Goal: Find contact information: Find contact information

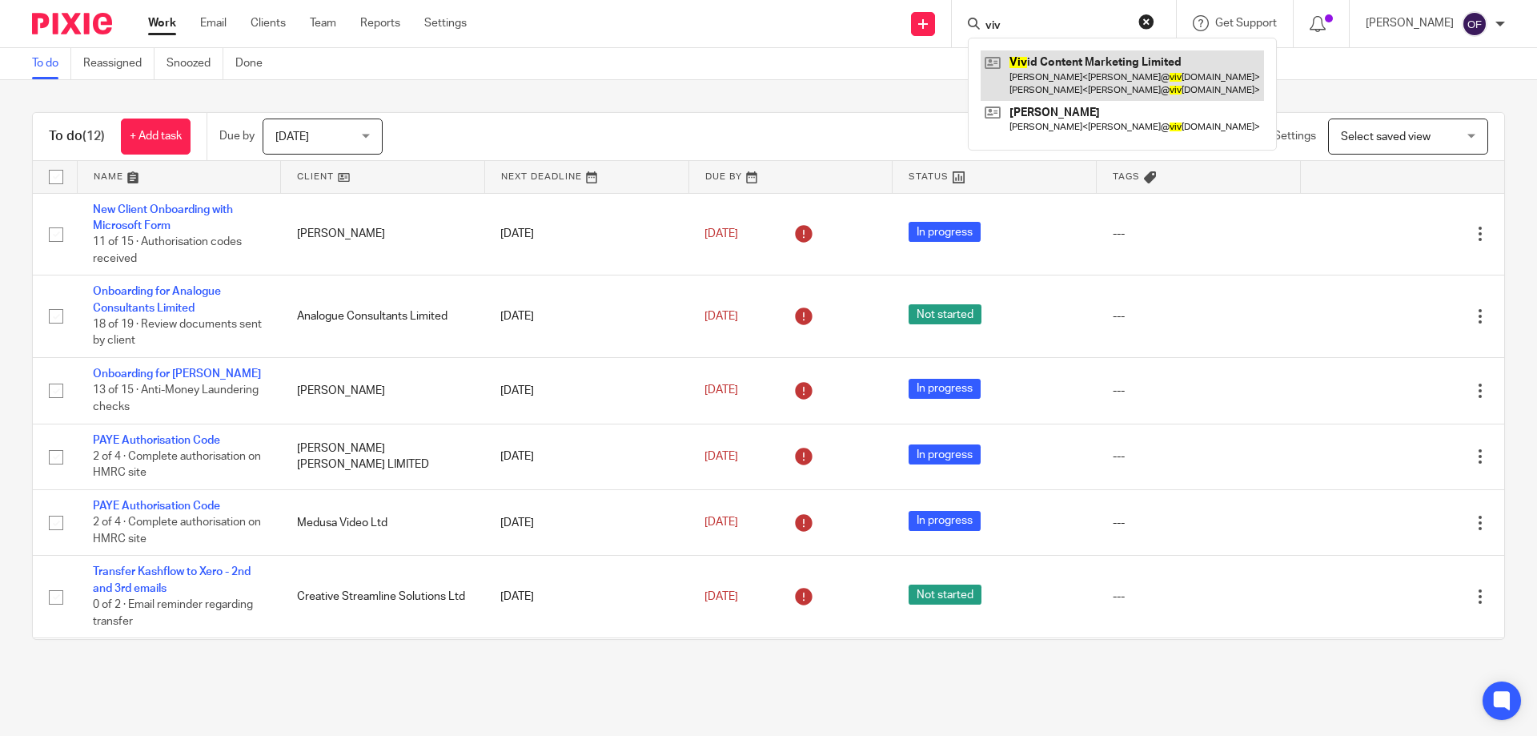
type input "viv"
click at [1058, 65] on link at bounding box center [1122, 75] width 283 height 50
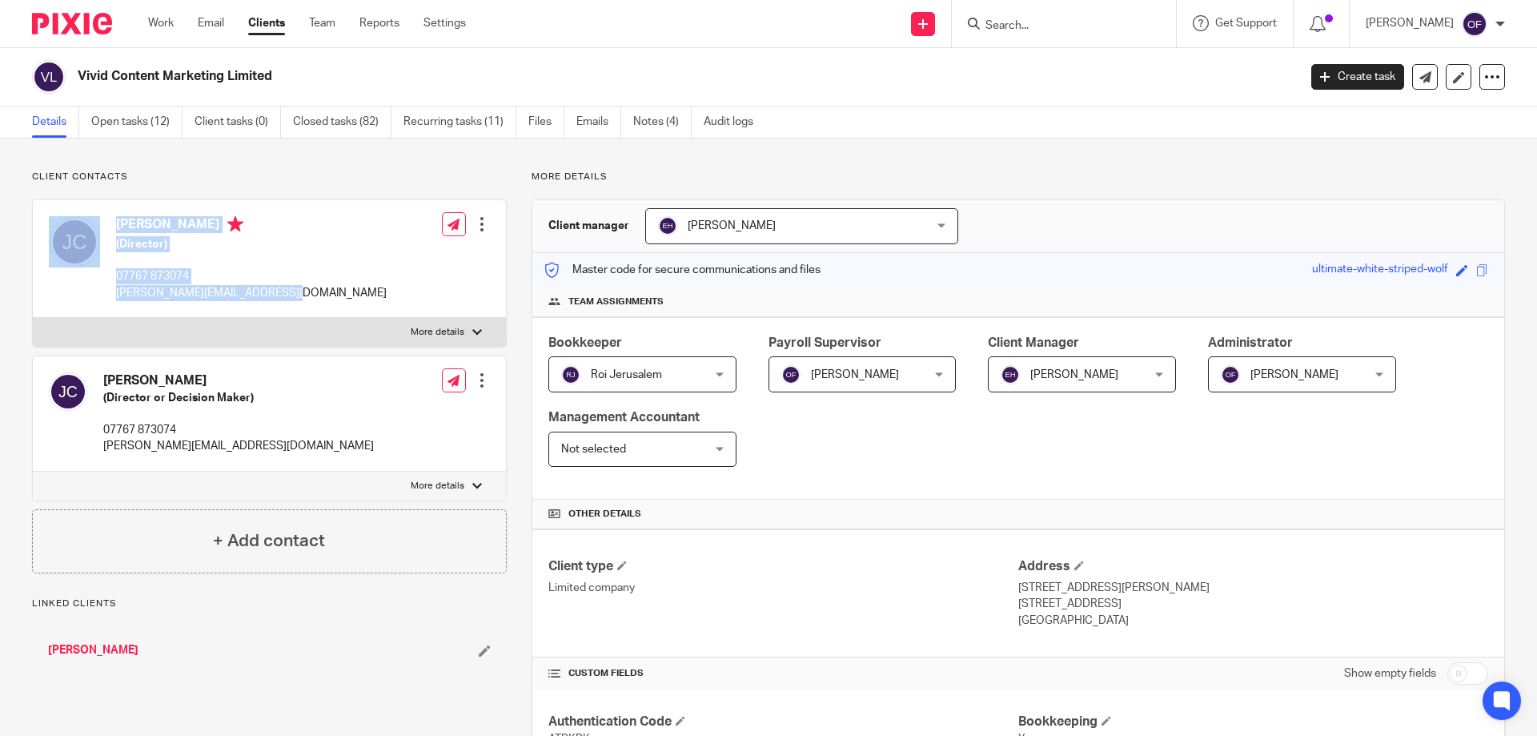
click at [293, 297] on div "Jayne Caple (Director) 07767 873074 jayne@vividimagination.studio Edit contact …" at bounding box center [269, 259] width 473 height 118
click at [281, 298] on div "Jayne Caple (Director) 07767 873074 jayne@vividimagination.studio Edit contact …" at bounding box center [269, 259] width 473 height 118
click at [134, 289] on p "jayne@vividimagination.studio" at bounding box center [251, 293] width 271 height 16
drag, startPoint x: 112, startPoint y: 292, endPoint x: 280, endPoint y: 293, distance: 168.2
click at [280, 293] on div "Jayne Caple (Director) 07767 873074 jayne@vividimagination.studio Edit contact …" at bounding box center [269, 259] width 473 height 118
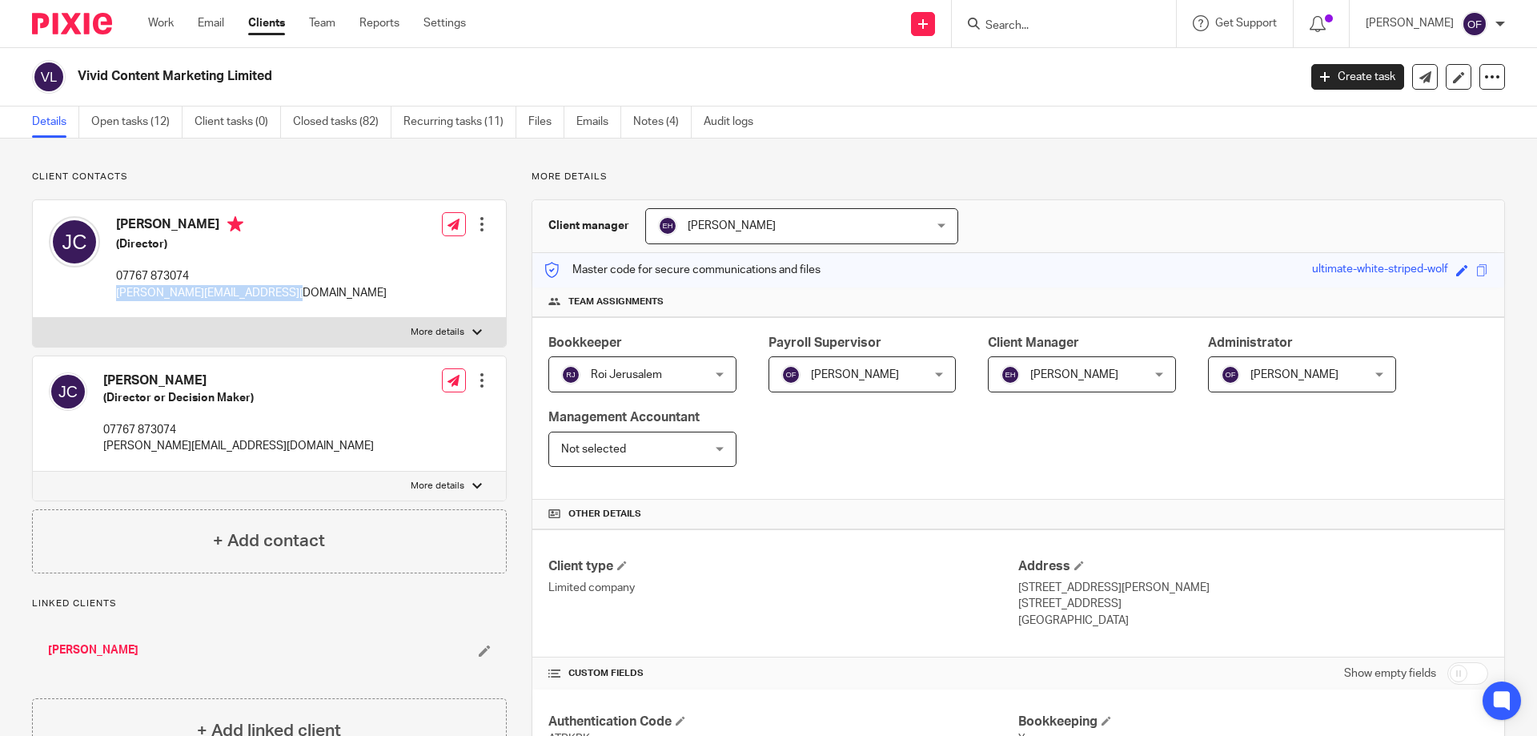
copy p "jayne@vividimagination.studio"
